Goal: Task Accomplishment & Management: Use online tool/utility

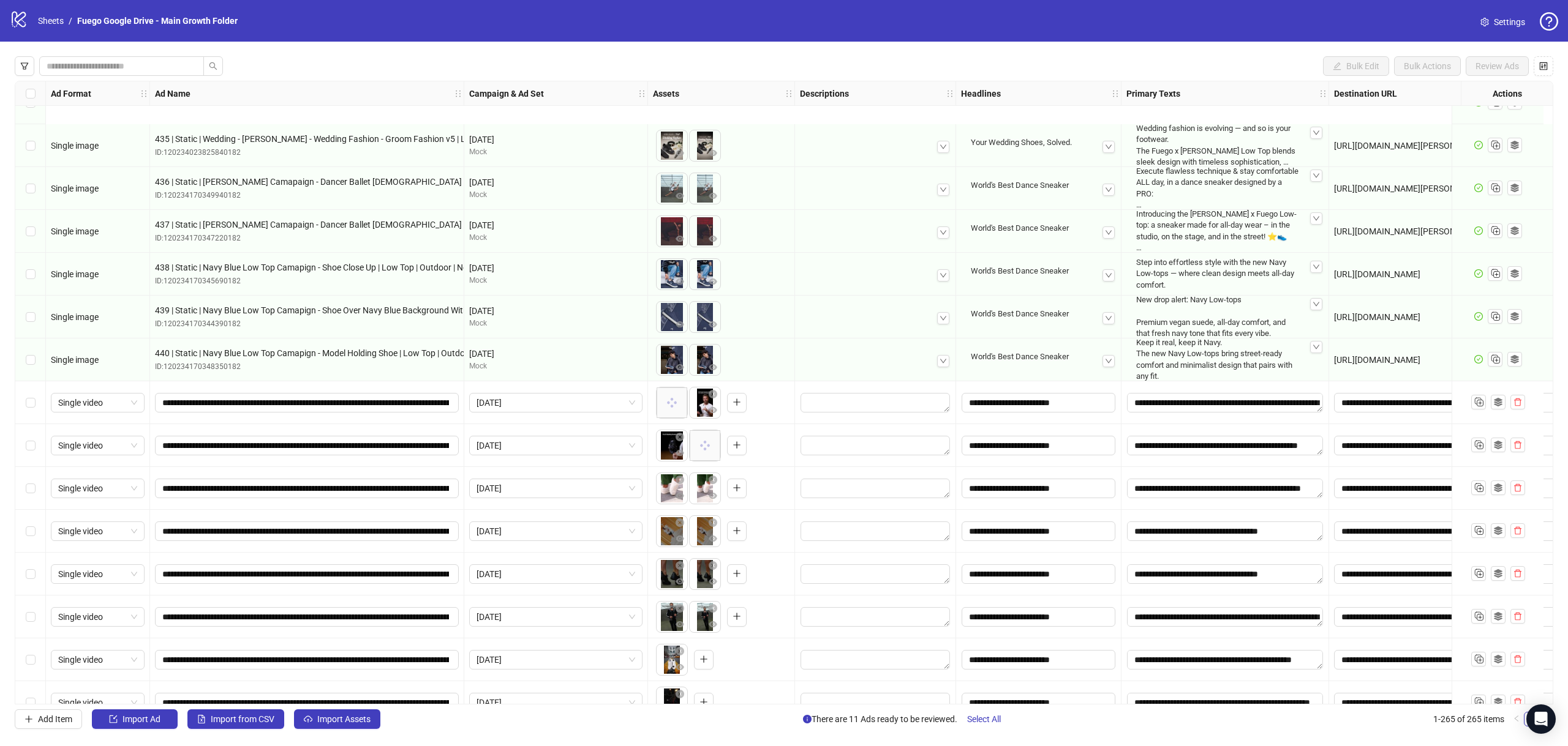
scroll to position [10763, 0]
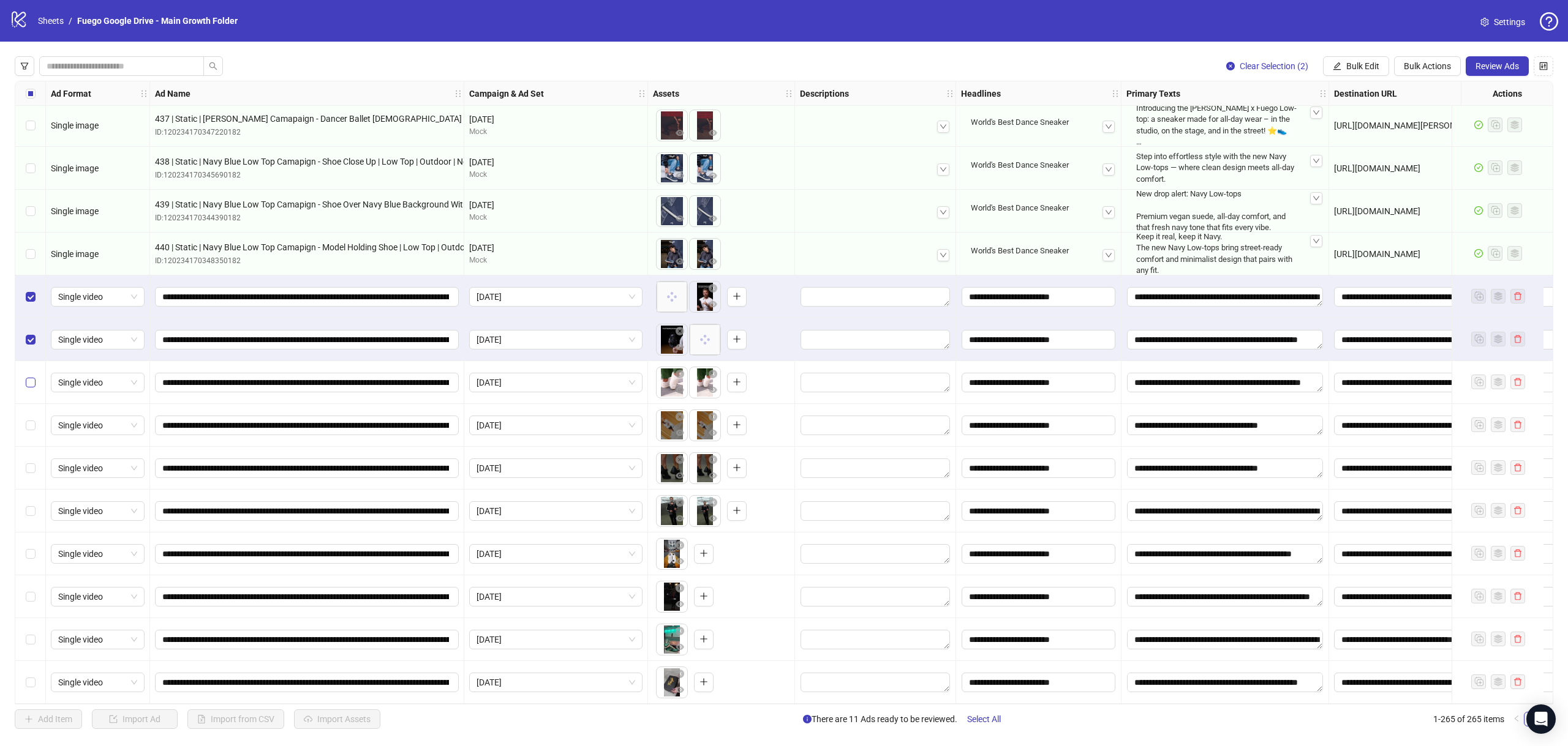
click at [29, 384] on label "Select row 258" at bounding box center [30, 383] width 10 height 14
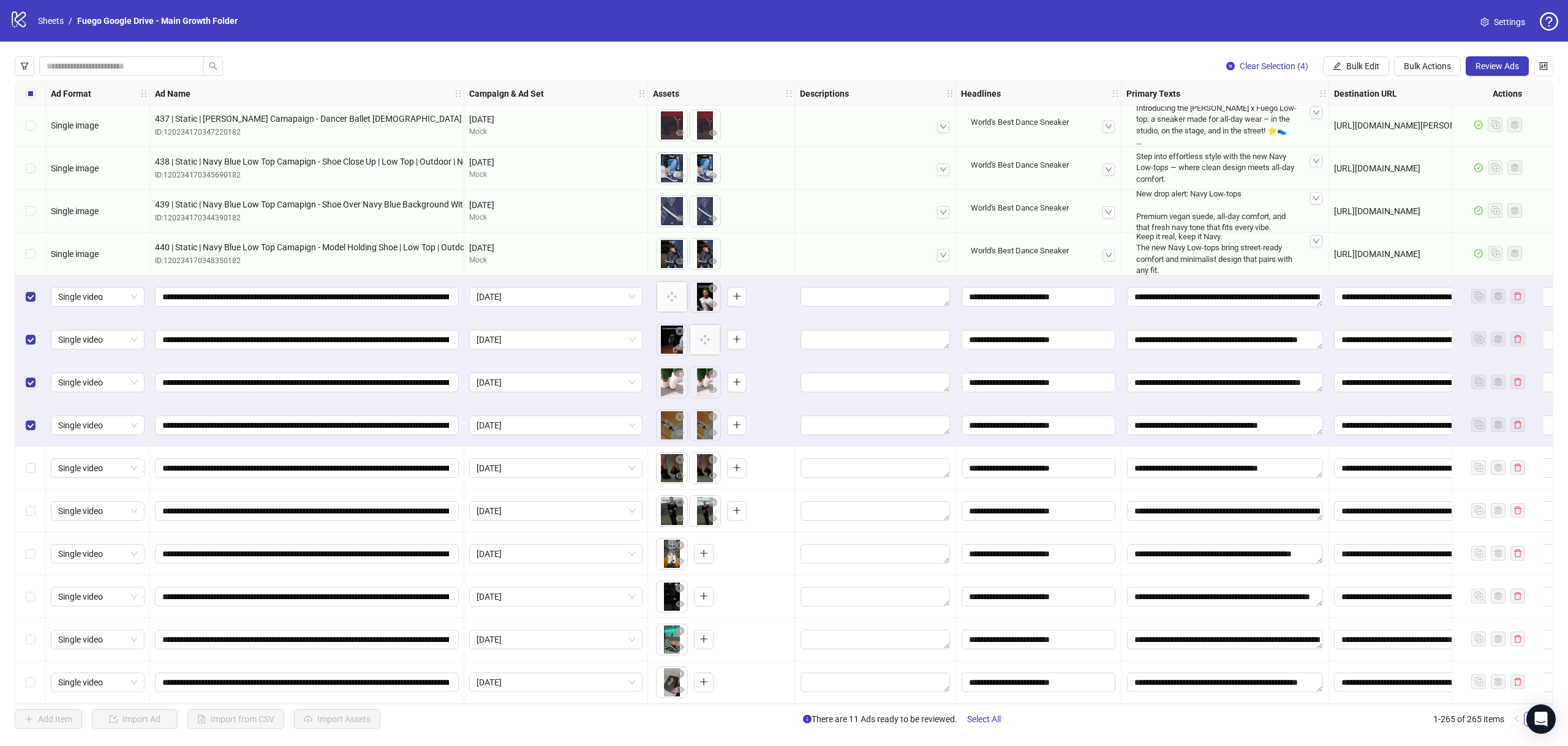
click at [32, 456] on div "Select row 260" at bounding box center [30, 468] width 30 height 43
click at [37, 502] on div "Select row 261" at bounding box center [30, 511] width 30 height 43
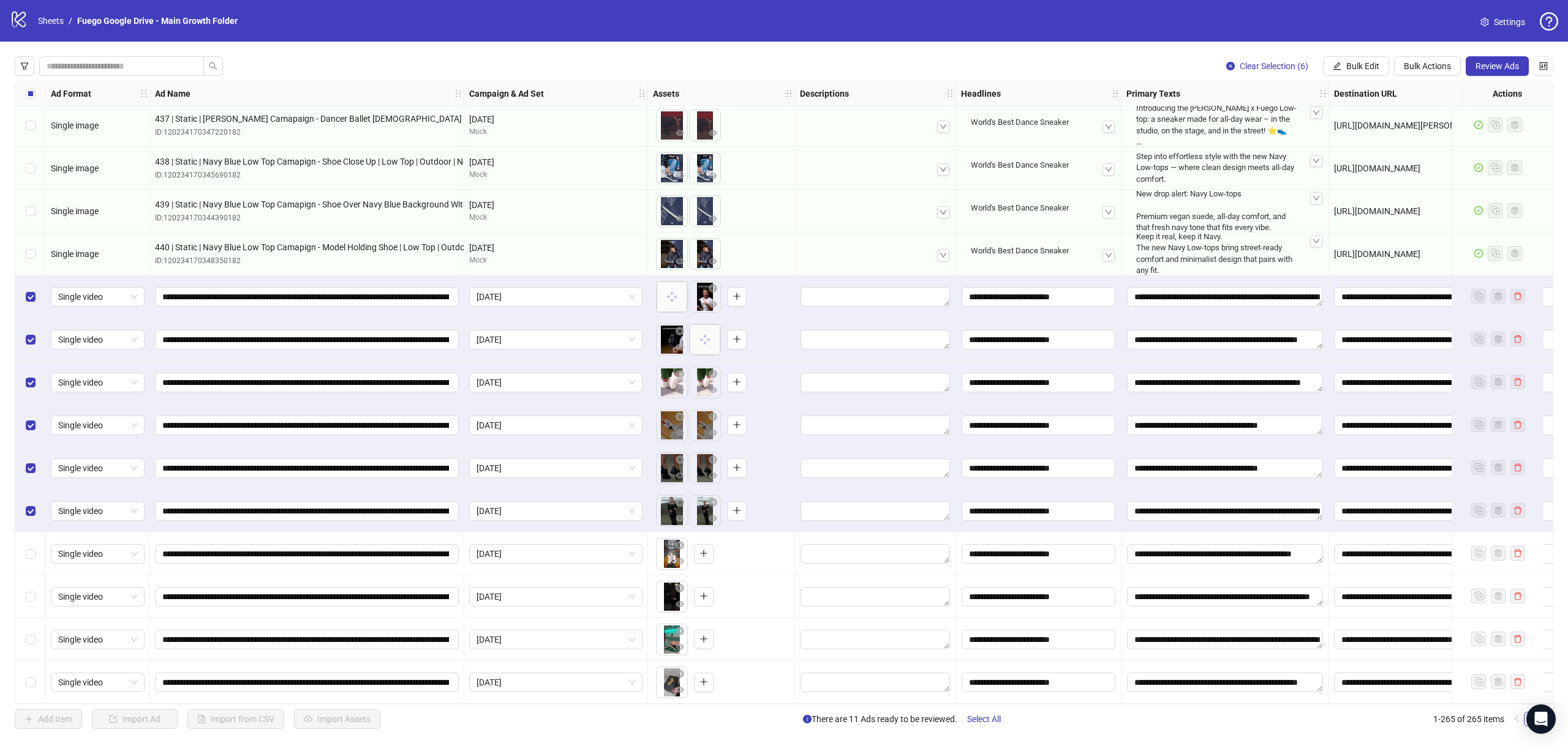
click at [30, 542] on div "Select row 262" at bounding box center [30, 554] width 30 height 43
click at [31, 597] on label "Select row 263" at bounding box center [30, 597] width 10 height 14
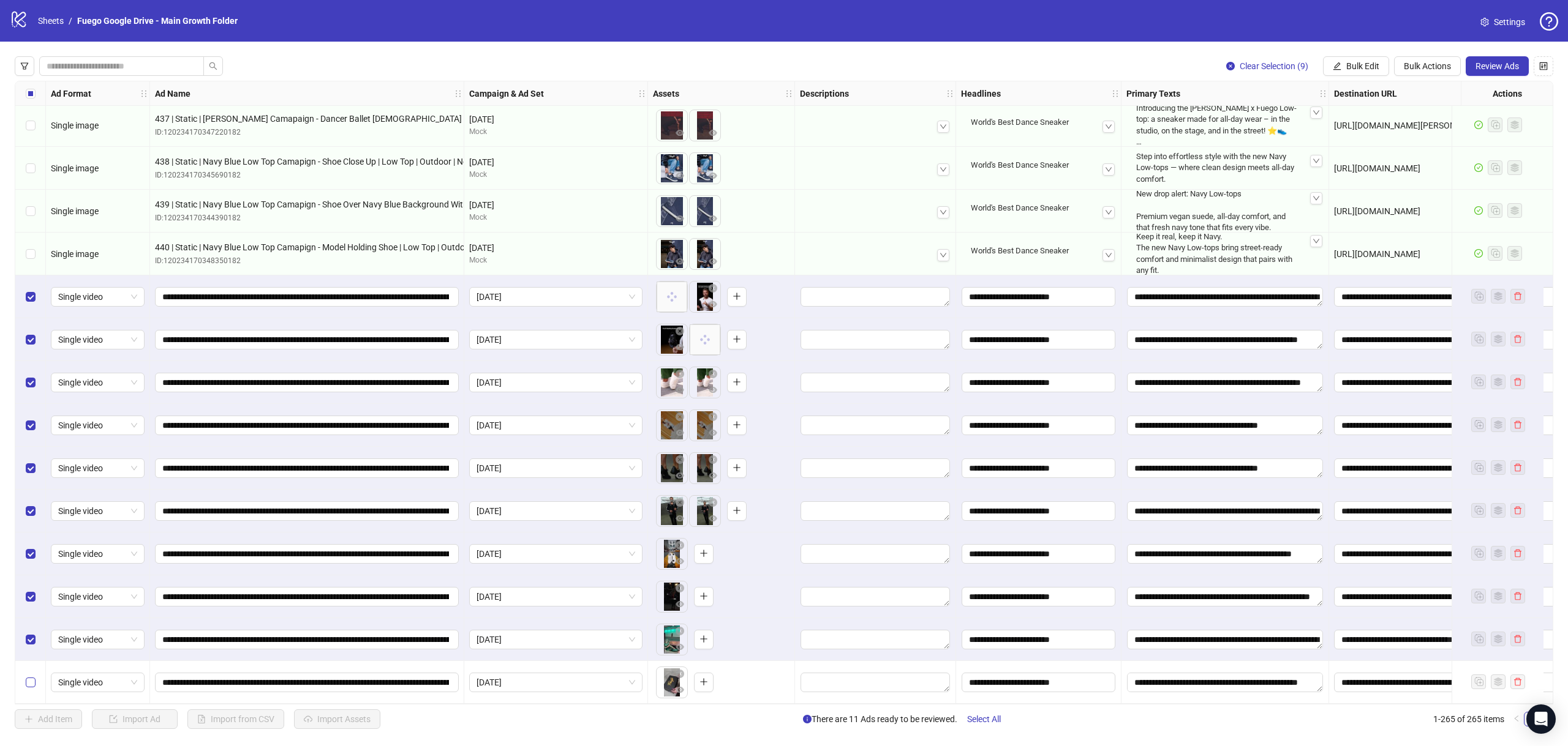
click at [28, 676] on label "Select row 265" at bounding box center [30, 683] width 10 height 14
click at [870, 294] on textarea "Edit values" at bounding box center [875, 297] width 150 height 19
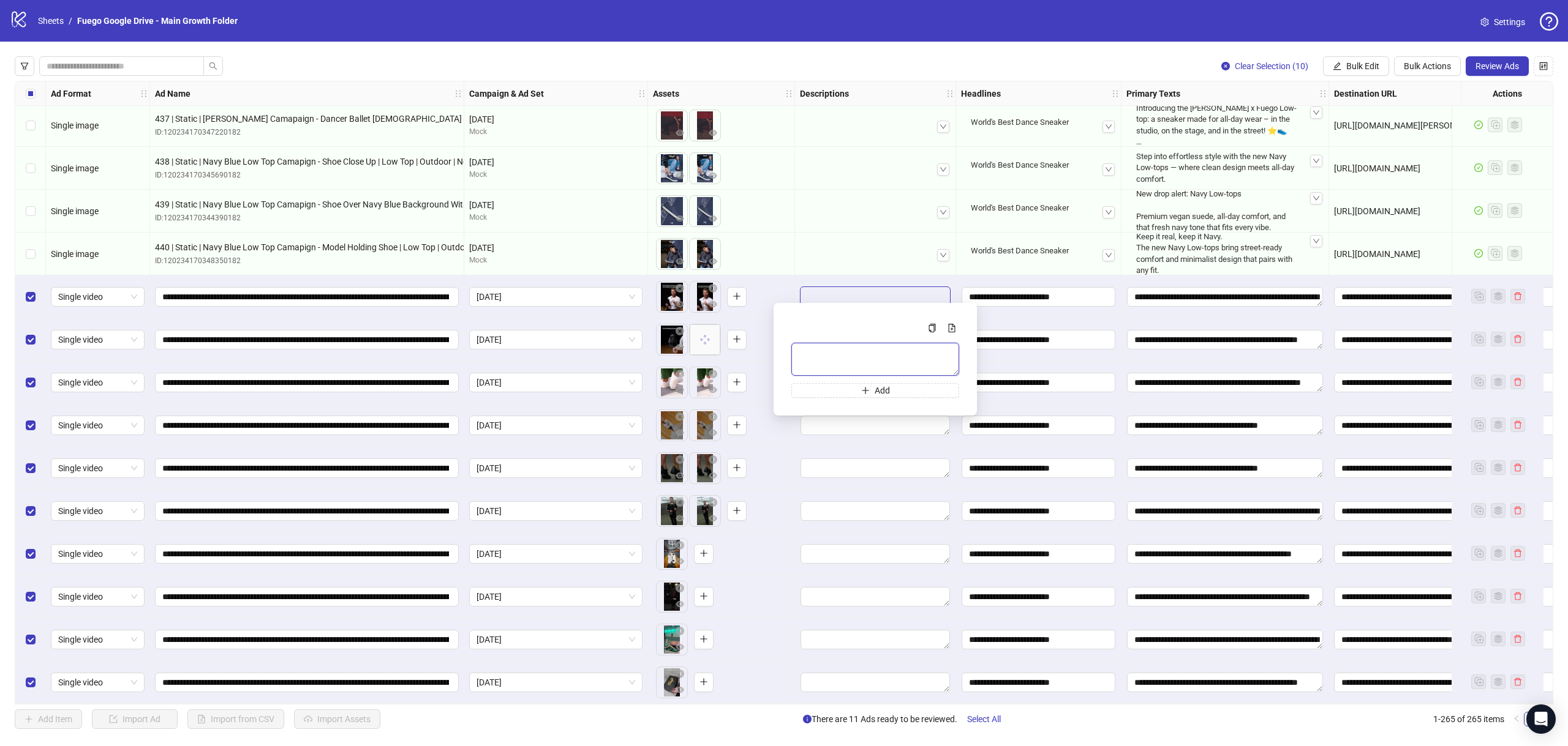
drag, startPoint x: 838, startPoint y: 359, endPoint x: 791, endPoint y: 354, distance: 47.3
click at [791, 354] on textarea "Multi-text input container - paste or copy values" at bounding box center [875, 360] width 168 height 33
click at [784, 283] on div "To pick up a draggable item, press the space bar. While dragging, use the arrow…" at bounding box center [721, 296] width 136 height 38
click at [823, 336] on textarea "Edit values" at bounding box center [875, 340] width 150 height 19
click at [786, 336] on div "To pick up a draggable item, press the space bar. While dragging, use the arrow…" at bounding box center [721, 340] width 136 height 38
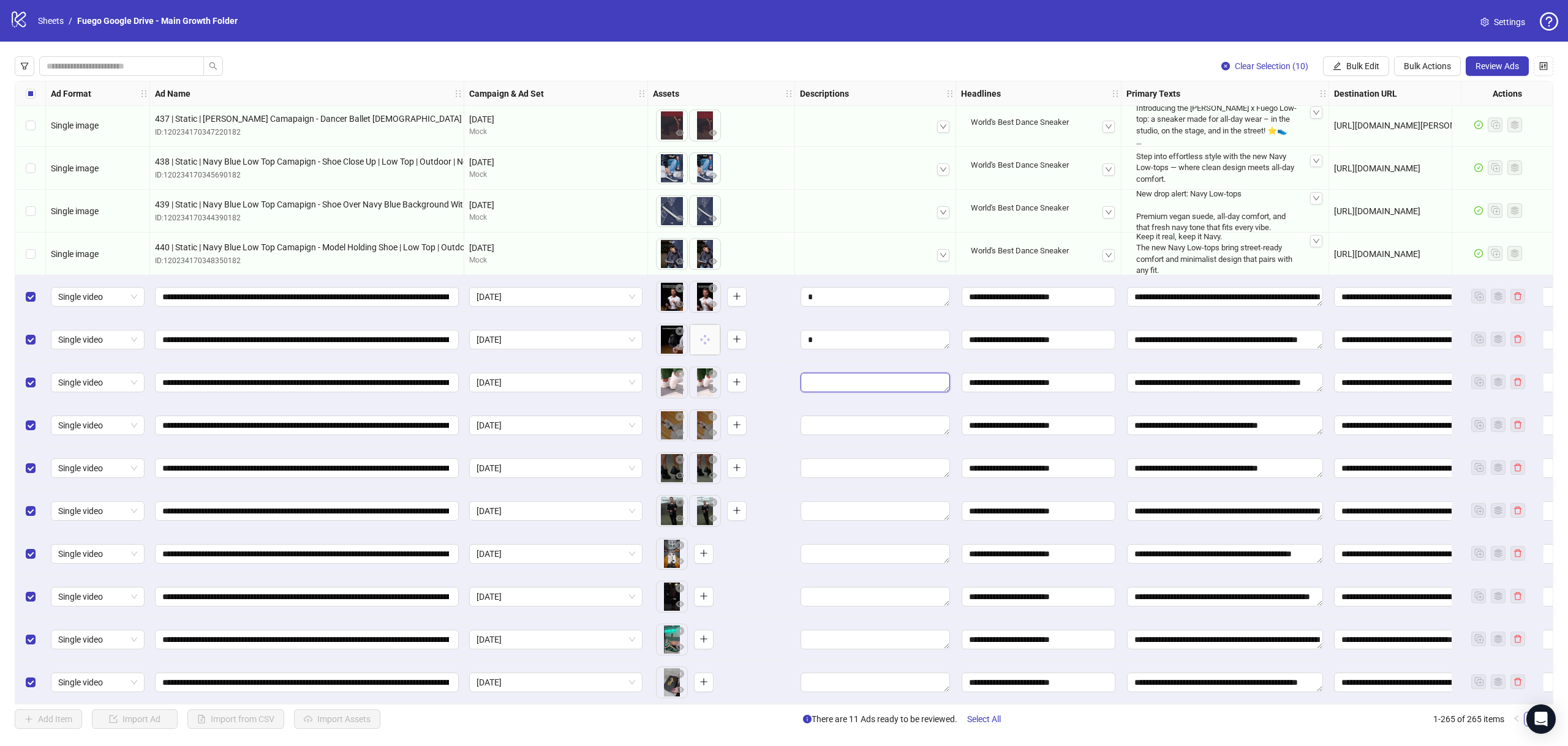
click at [830, 380] on textarea "Edit values" at bounding box center [875, 382] width 150 height 19
click at [828, 444] on textarea "Multi-text input container - paste or copy values" at bounding box center [875, 445] width 168 height 33
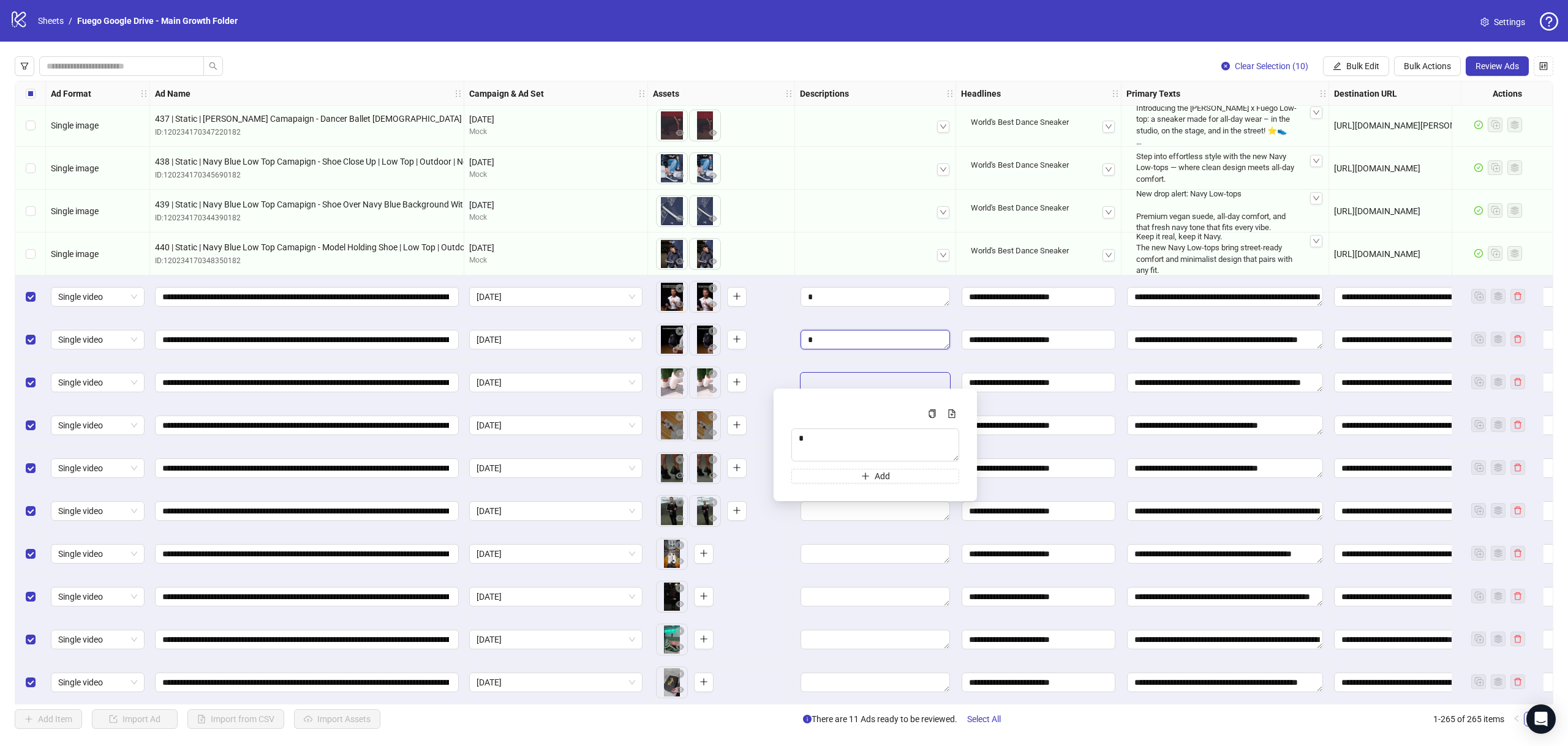
click at [816, 338] on textarea "Edit values" at bounding box center [875, 340] width 150 height 19
drag, startPoint x: 826, startPoint y: 402, endPoint x: 786, endPoint y: 407, distance: 40.3
click at [786, 407] on div "Add" at bounding box center [875, 400] width 184 height 89
click at [784, 327] on div "To pick up a draggable item, press the space bar. While dragging, use the arrow…" at bounding box center [721, 340] width 136 height 38
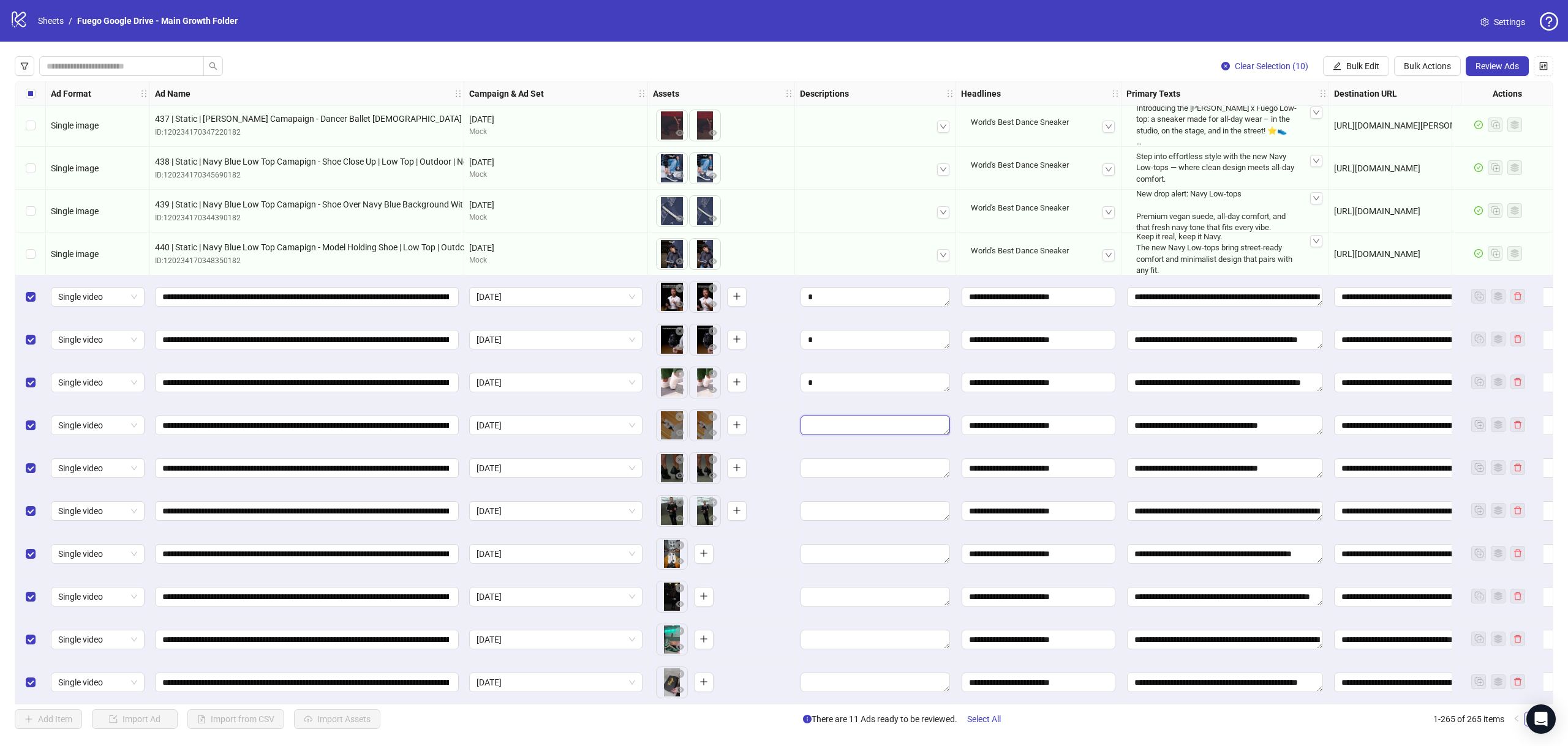
click at [839, 422] on textarea "Edit values" at bounding box center [875, 425] width 150 height 19
click at [835, 485] on textarea "Multi-text input container - paste or copy values" at bounding box center [875, 488] width 168 height 33
click at [782, 406] on div "To pick up a draggable item, press the space bar. While dragging, use the arrow…" at bounding box center [721, 425] width 136 height 38
click at [821, 459] on textarea "Edit values" at bounding box center [875, 468] width 150 height 19
click at [833, 536] on textarea "Multi-text input container - paste or copy values" at bounding box center [875, 531] width 168 height 33
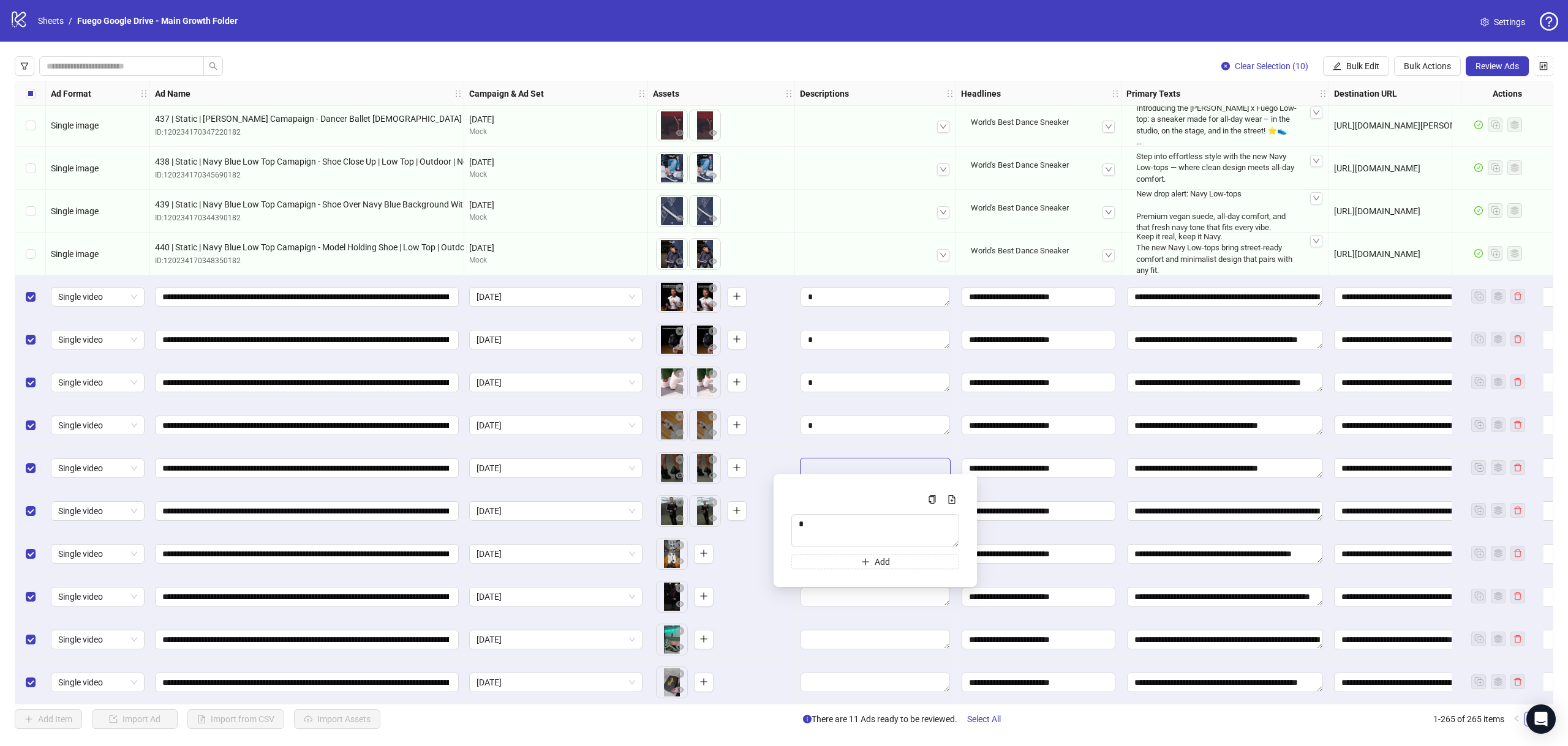
click at [768, 449] on div "To pick up a draggable item, press the space bar. While dragging, use the arrow…" at bounding box center [721, 468] width 136 height 38
click at [817, 513] on textarea "Edit values" at bounding box center [875, 511] width 150 height 19
click at [834, 576] on textarea "Multi-text input container - paste or copy values" at bounding box center [875, 574] width 168 height 33
click at [775, 508] on div "To pick up a draggable item, press the space bar. While dragging, use the arrow…" at bounding box center [721, 511] width 136 height 38
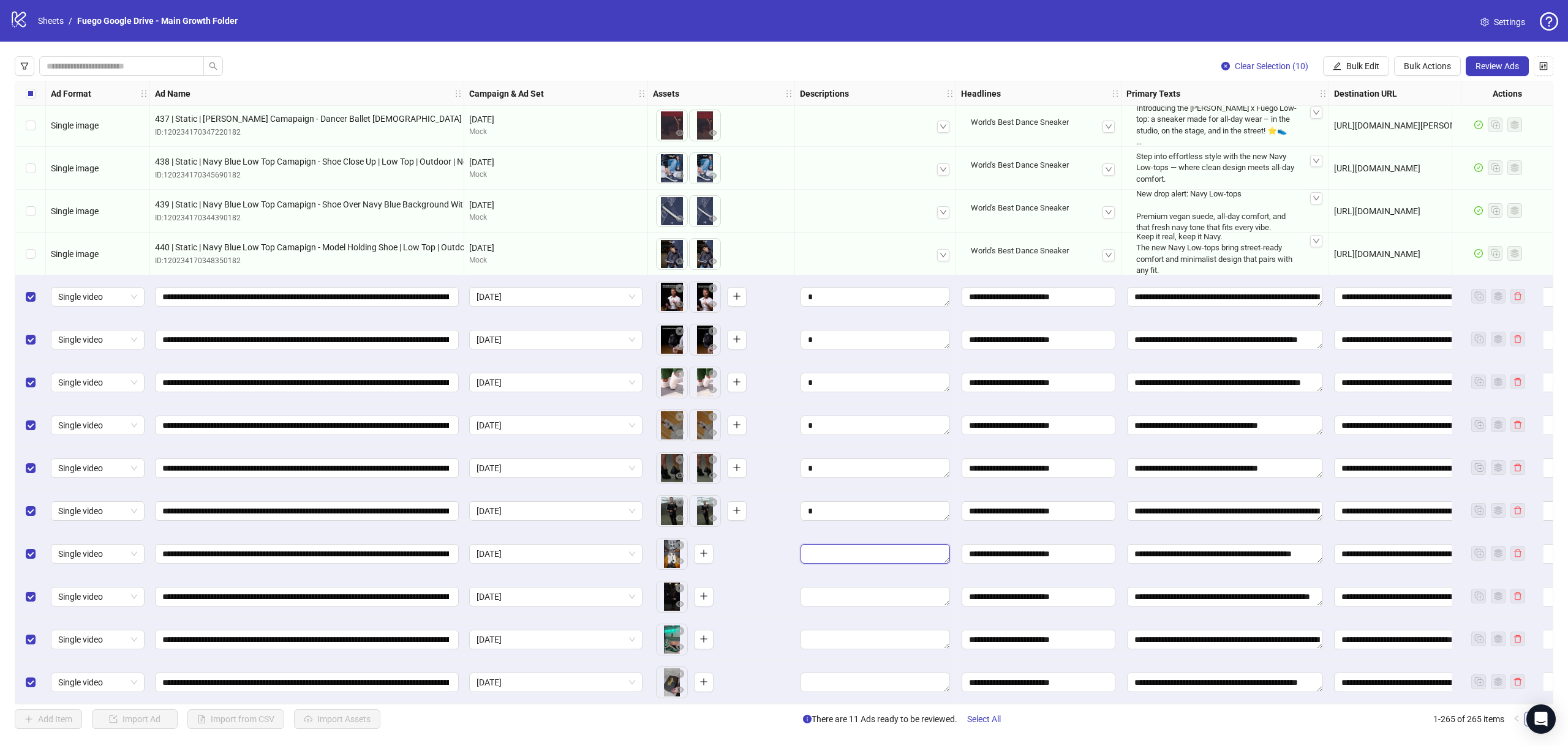
click at [826, 550] on textarea "Edit values" at bounding box center [875, 554] width 150 height 19
click at [851, 624] on textarea "Multi-text input container - paste or copy values" at bounding box center [875, 617] width 168 height 33
click at [790, 537] on div "To pick up a draggable item, press the space bar. While dragging, use the arrow…" at bounding box center [721, 554] width 147 height 43
click at [830, 592] on textarea "Edit values" at bounding box center [875, 597] width 150 height 19
click at [821, 669] on textarea "Multi-text input container - paste or copy values" at bounding box center [875, 659] width 168 height 33
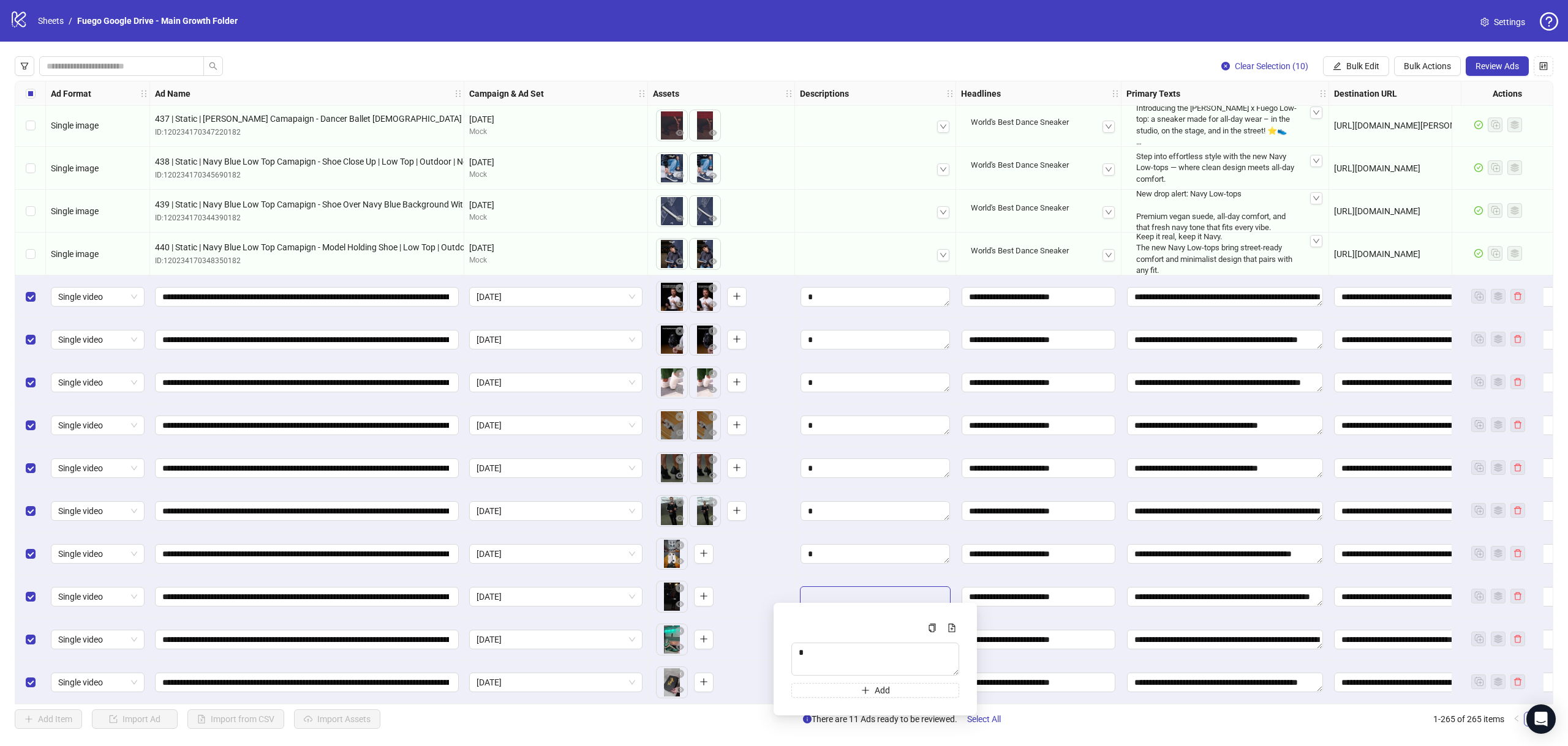
drag, startPoint x: 780, startPoint y: 573, endPoint x: 788, endPoint y: 580, distance: 10.6
click at [780, 575] on div "To pick up a draggable item, press the space bar. While dragging, use the arrow…" at bounding box center [721, 597] width 147 height 43
click at [853, 641] on textarea "Edit values" at bounding box center [875, 640] width 150 height 19
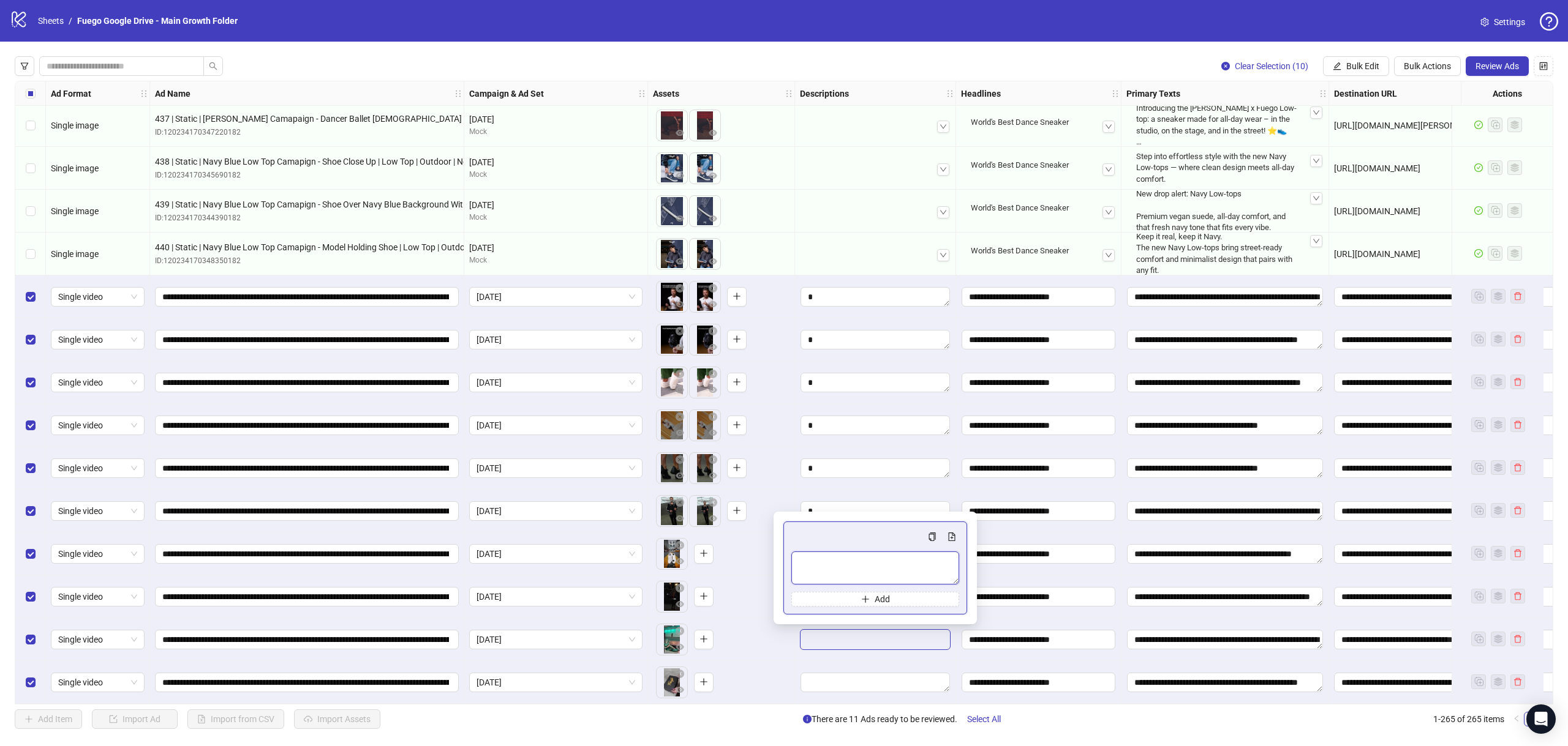
drag, startPoint x: 845, startPoint y: 568, endPoint x: 836, endPoint y: 575, distance: 11.4
click at [845, 568] on textarea "Multi-text input container - paste or copy values" at bounding box center [875, 568] width 168 height 33
click at [766, 650] on div "To pick up a draggable item, press the space bar. While dragging, use the arrow…" at bounding box center [721, 639] width 136 height 38
click at [823, 678] on textarea "Edit values" at bounding box center [875, 683] width 150 height 19
click at [888, 604] on textarea "Multi-text input container - paste or copy values" at bounding box center [875, 611] width 168 height 33
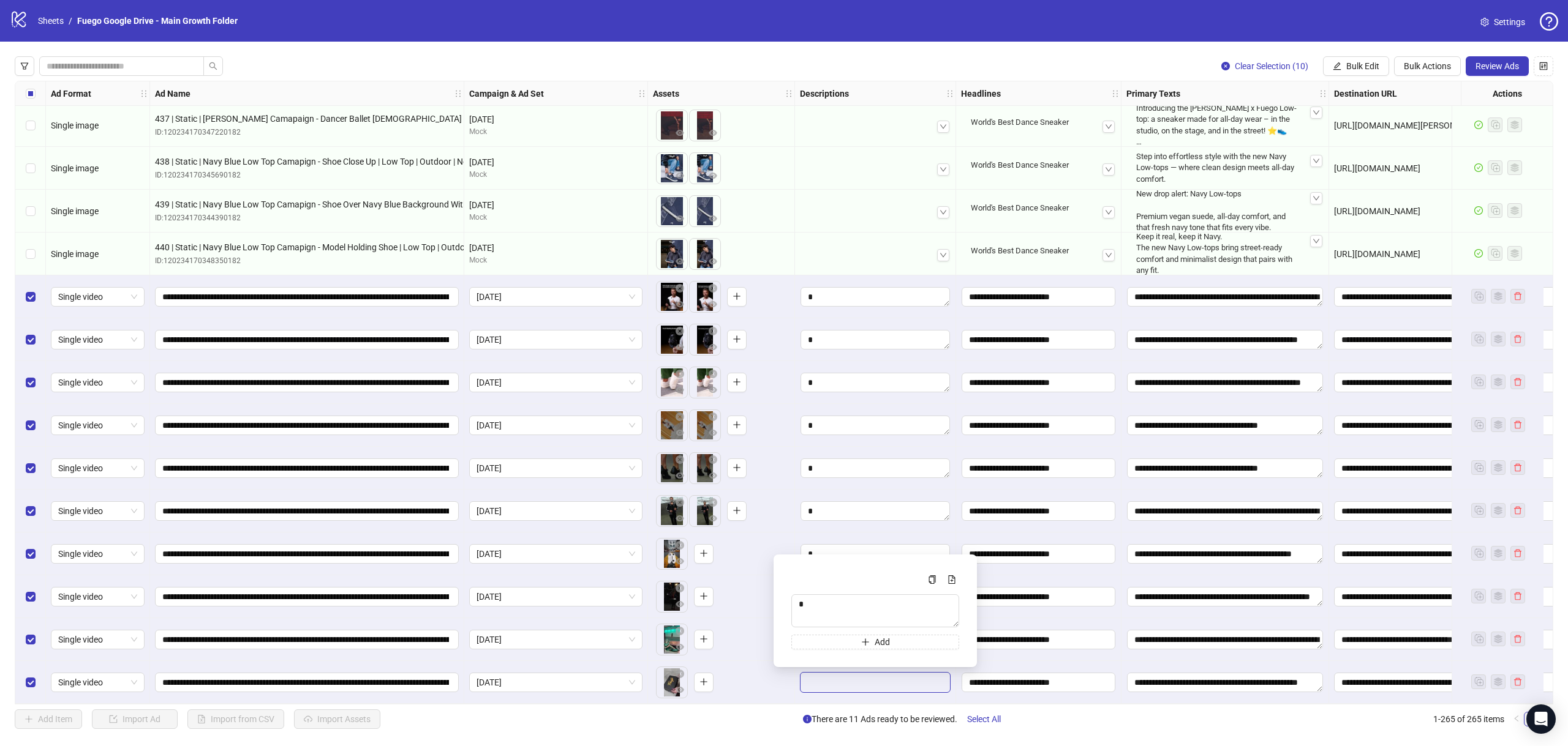
click at [762, 546] on div "To pick up a draggable item, press the space bar. While dragging, use the arrow…" at bounding box center [721, 554] width 136 height 38
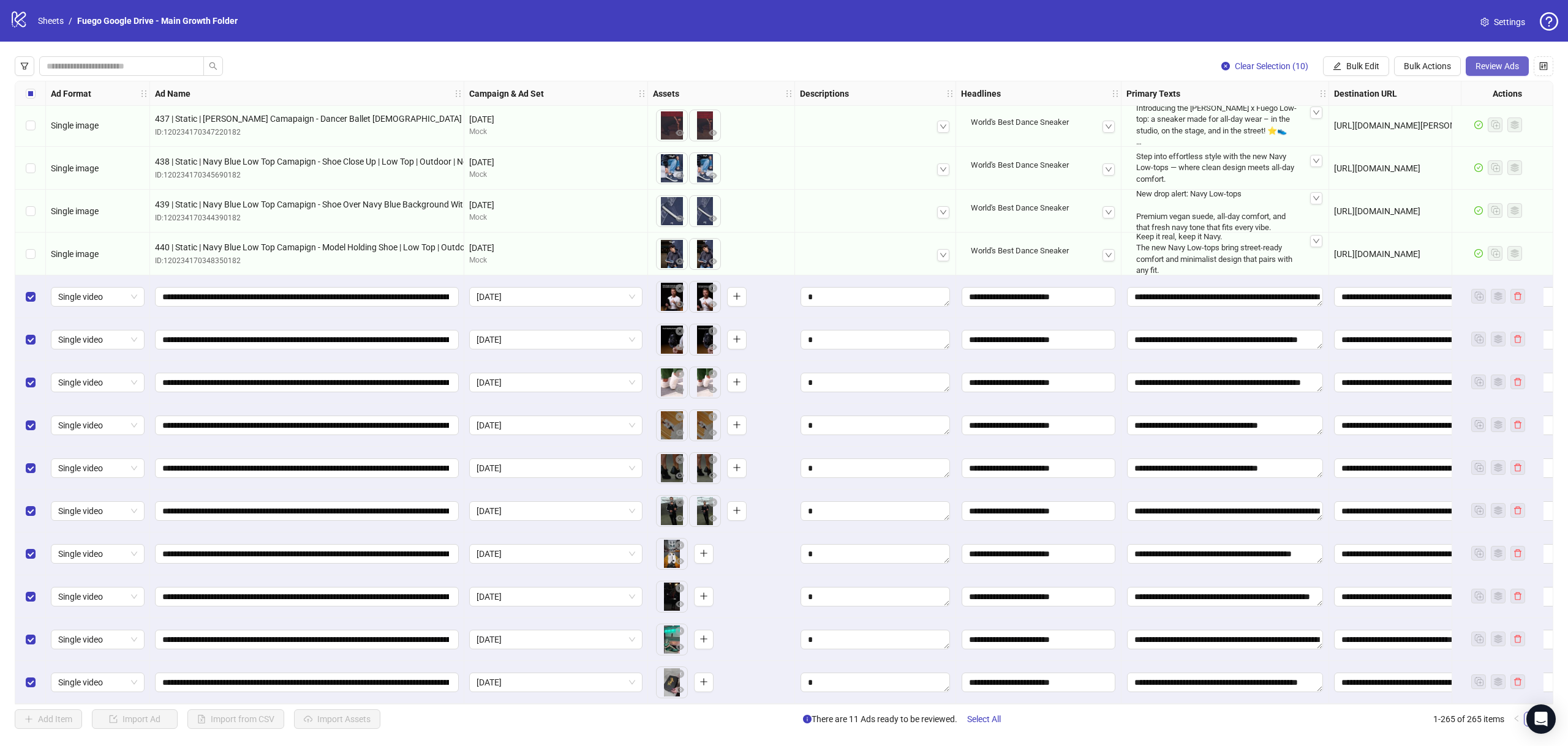
click at [1494, 75] on button "Review Ads" at bounding box center [1498, 66] width 63 height 19
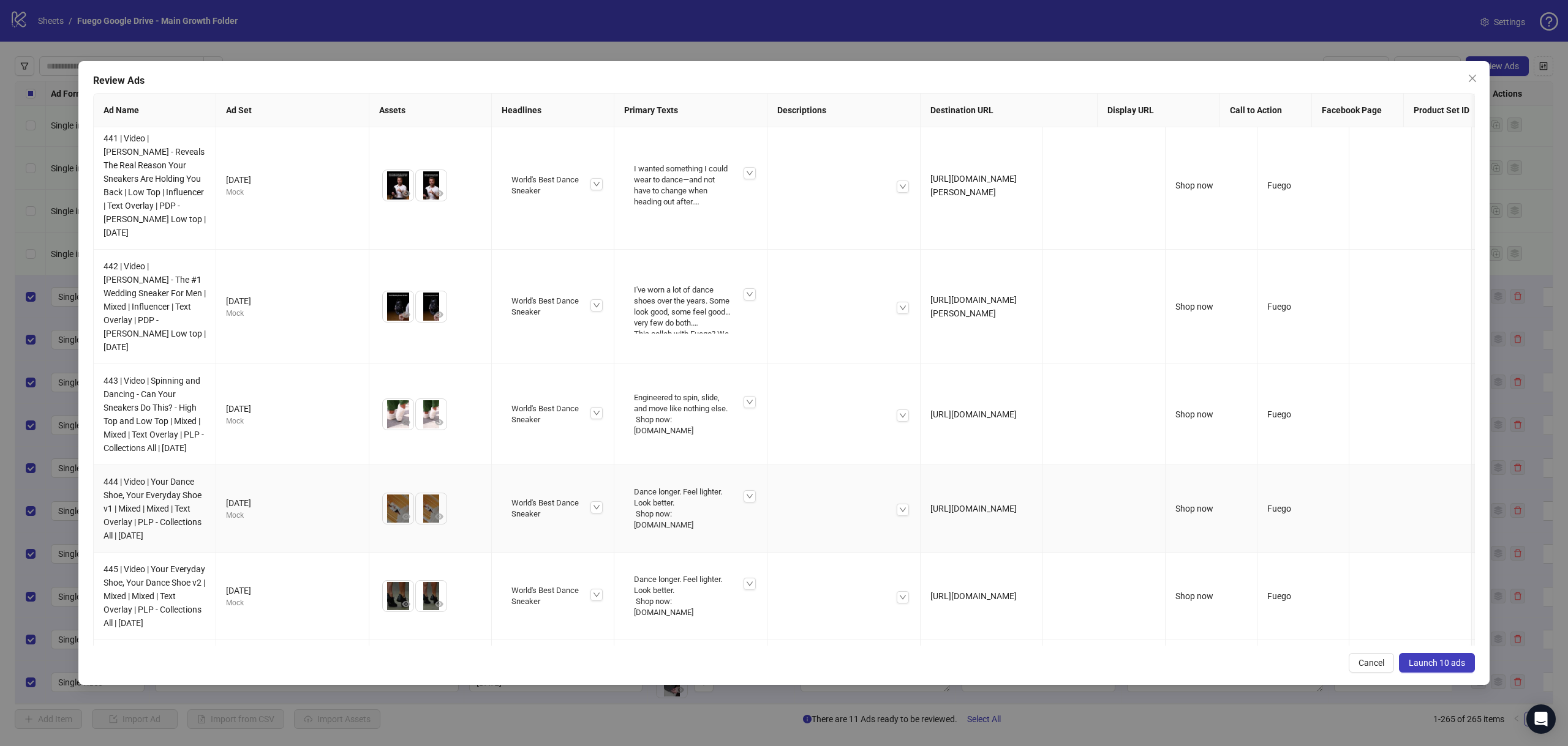
scroll to position [0, 0]
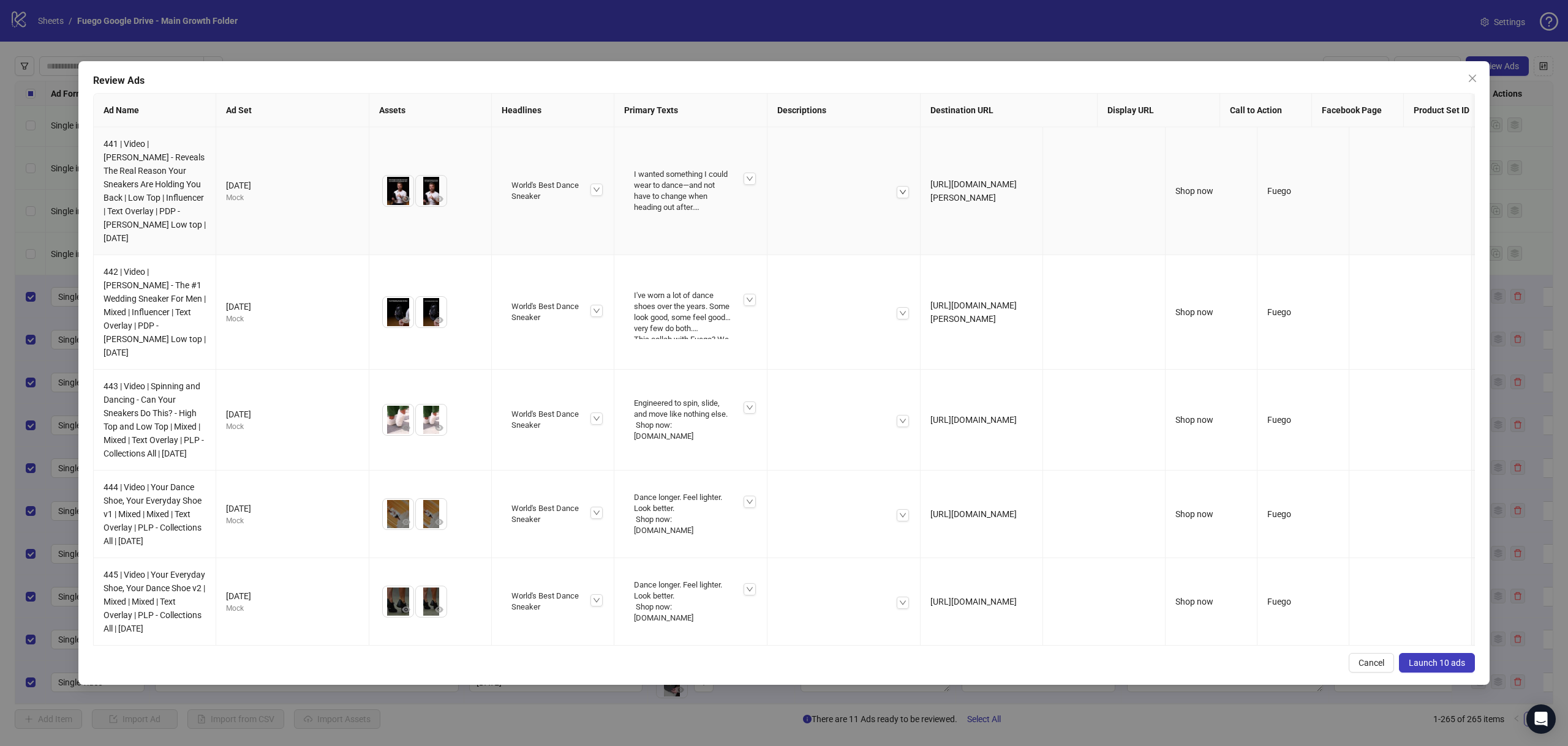
click at [908, 186] on div at bounding box center [903, 192] width 12 height 12
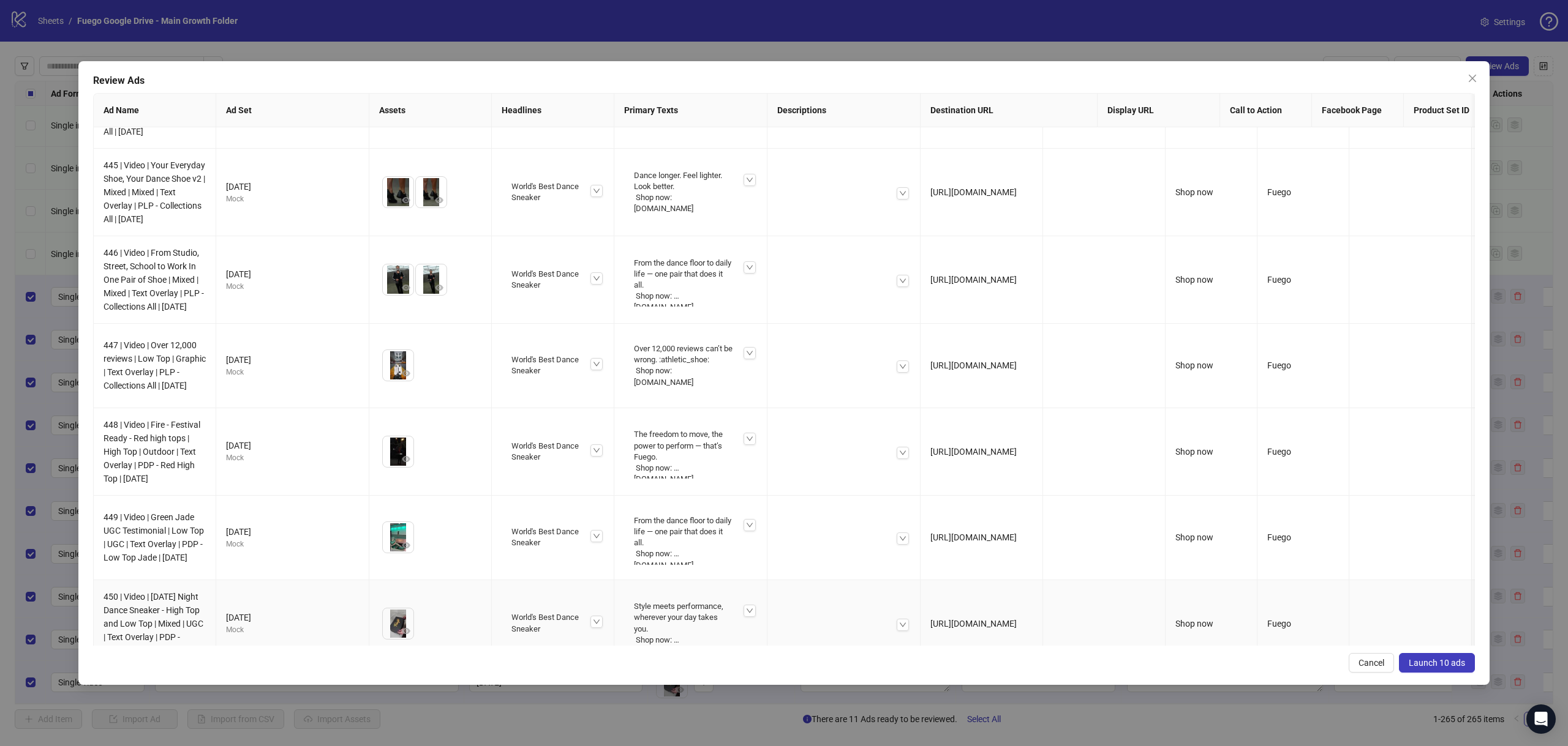
scroll to position [474, 0]
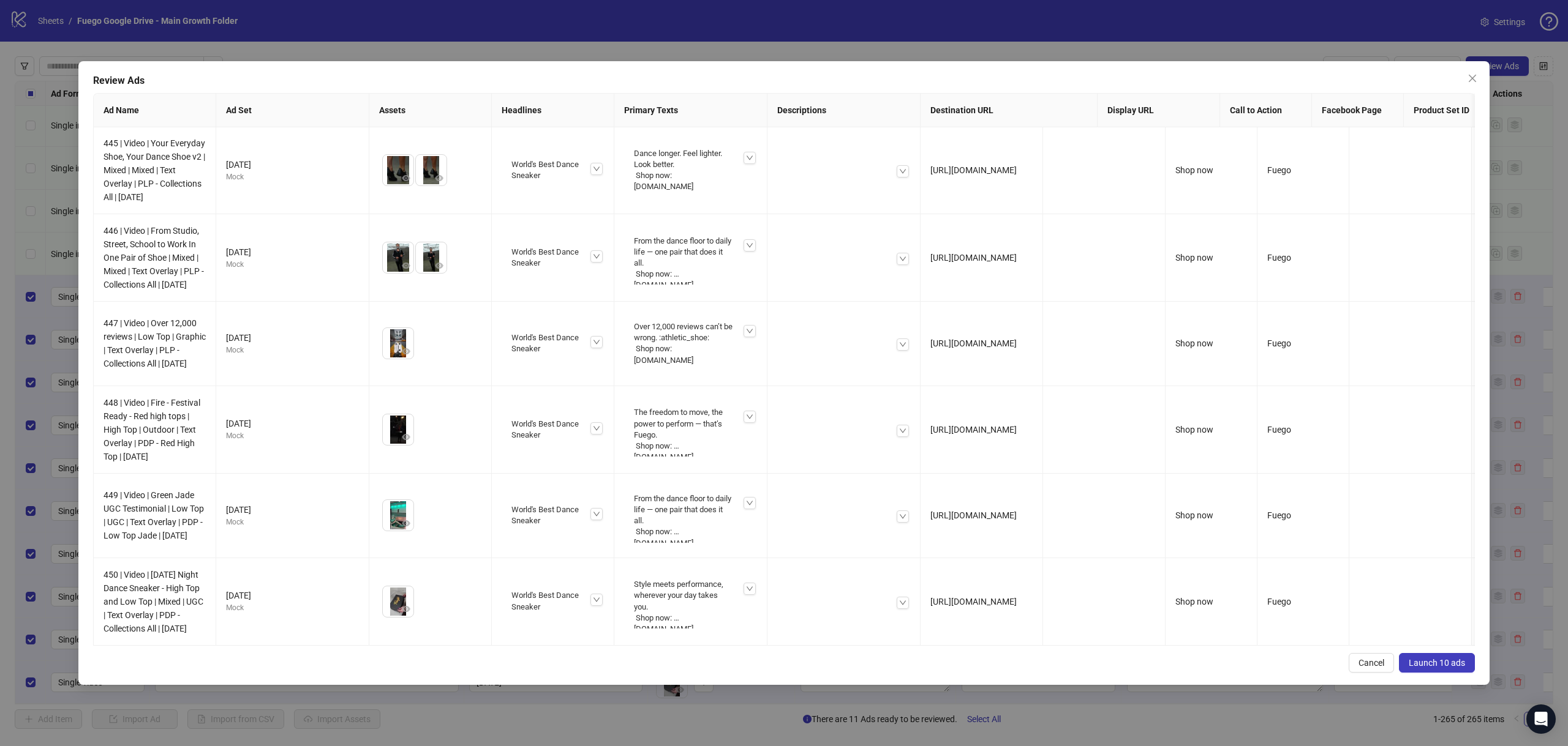
click at [1445, 668] on span "Launch 10 ads" at bounding box center [1437, 663] width 57 height 10
